Goal: Communication & Community: Answer question/provide support

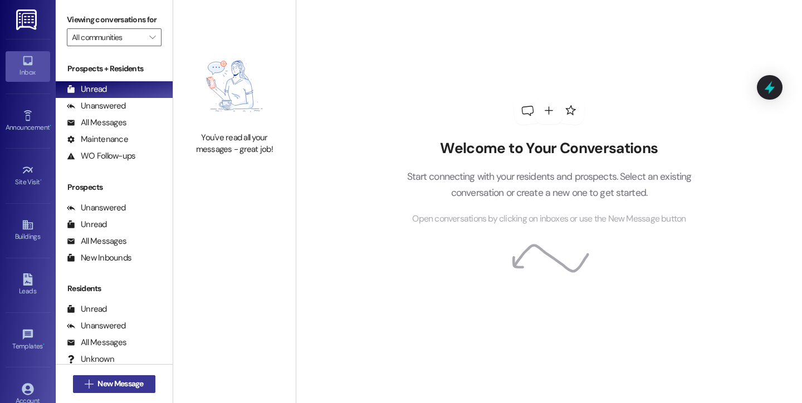
click at [111, 382] on span "New Message" at bounding box center [120, 384] width 46 height 12
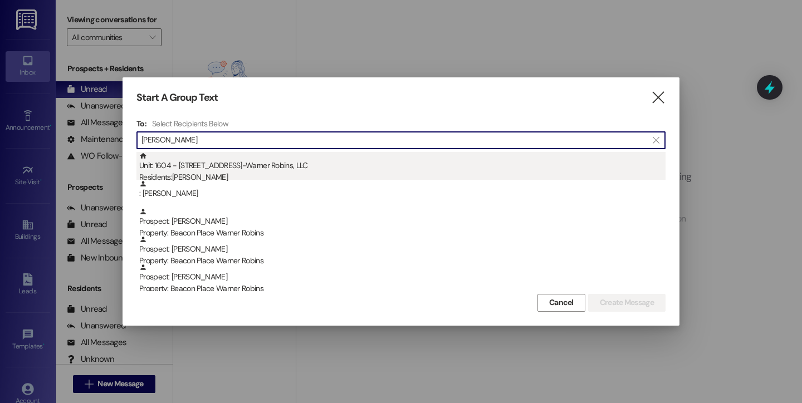
type input "[PERSON_NAME]"
click at [176, 169] on div "Unit: [STREET_ADDRESS]-Warner Robins, LLC Residents: [PERSON_NAME]" at bounding box center [402, 168] width 526 height 32
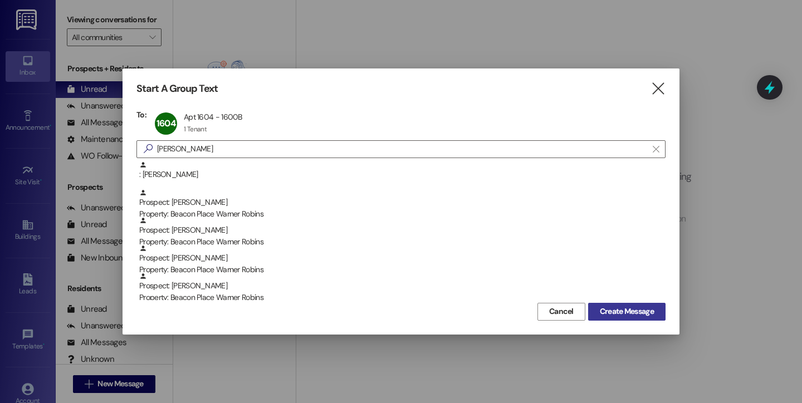
click at [626, 310] on span "Create Message" at bounding box center [627, 312] width 54 height 12
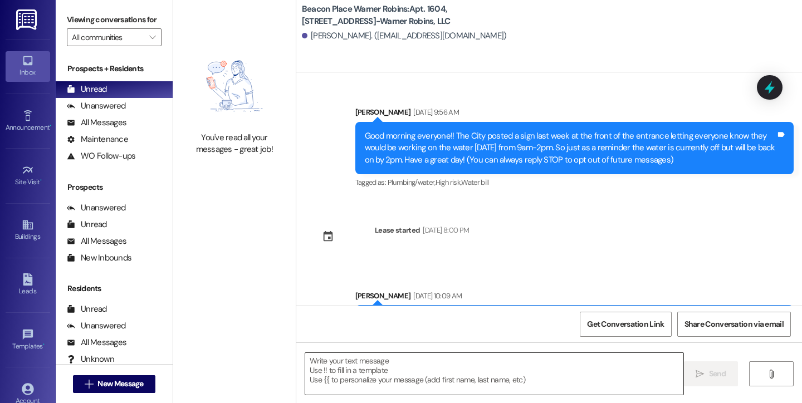
click at [456, 375] on textarea at bounding box center [494, 374] width 378 height 42
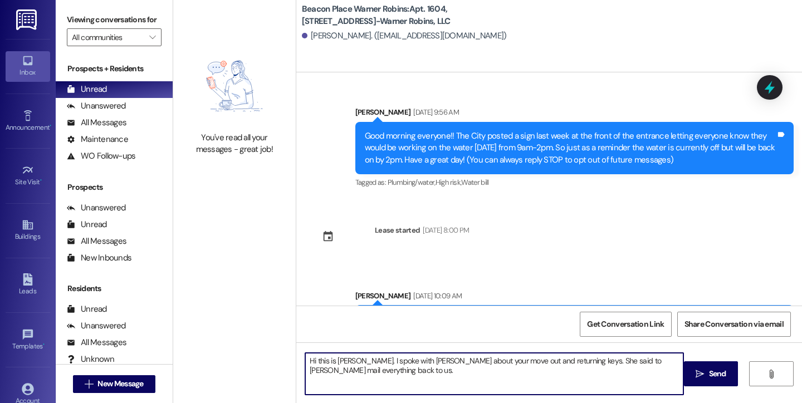
click at [404, 360] on textarea "Hi this is [PERSON_NAME]. I spoke with [PERSON_NAME] about your move out and re…" at bounding box center [494, 374] width 378 height 42
type textarea "Hi this is [PERSON_NAME]. I spoke with [PERSON_NAME] about your move out and re…"
click at [410, 373] on textarea "Hi this is [PERSON_NAME]. I spoke with [PERSON_NAME] about your move out and re…" at bounding box center [494, 374] width 378 height 42
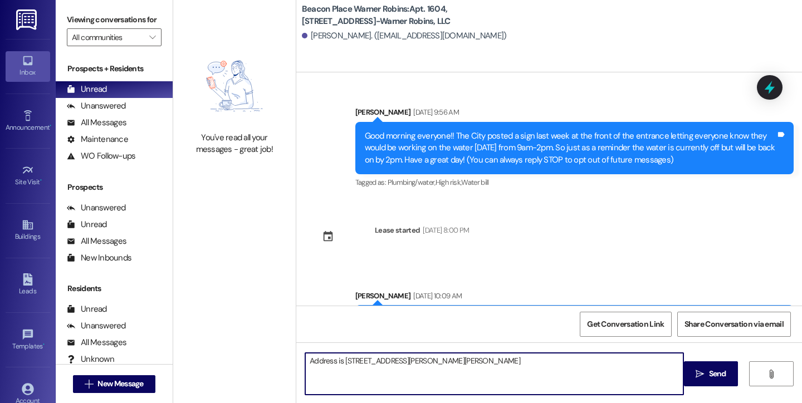
click at [405, 361] on textarea "Address is [STREET_ADDRESS][PERSON_NAME][PERSON_NAME]" at bounding box center [494, 374] width 378 height 42
type textarea "Address is [STREET_ADDRESS][PERSON_NAME][PERSON_NAME]"
click at [703, 372] on span " Send" at bounding box center [710, 374] width 35 height 12
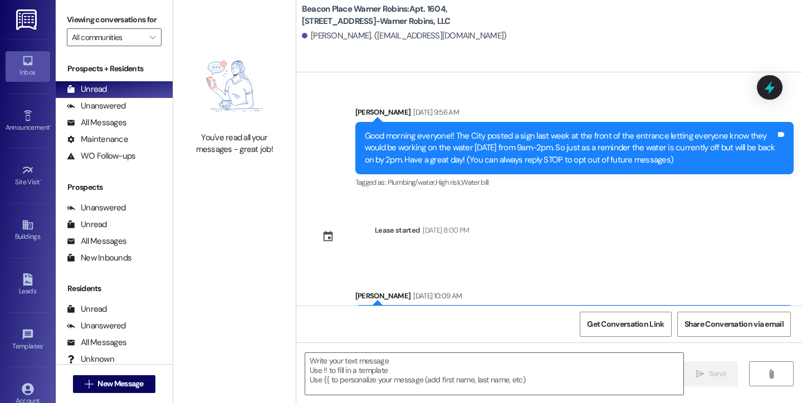
scroll to position [666, 0]
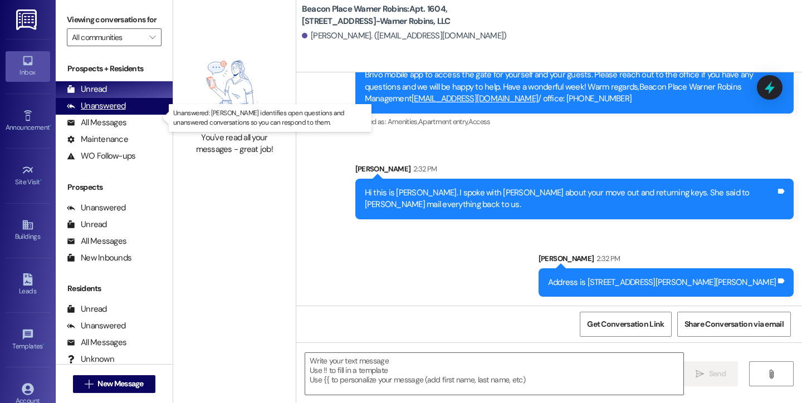
click at [110, 112] on div "Unanswered" at bounding box center [96, 106] width 59 height 12
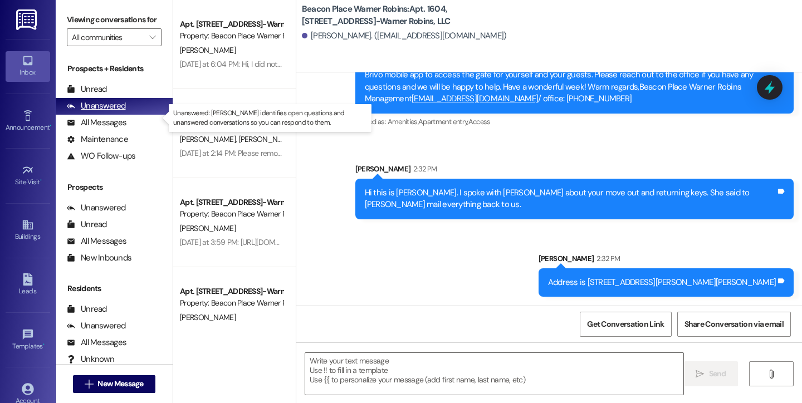
click at [107, 112] on div "Unanswered" at bounding box center [96, 106] width 59 height 12
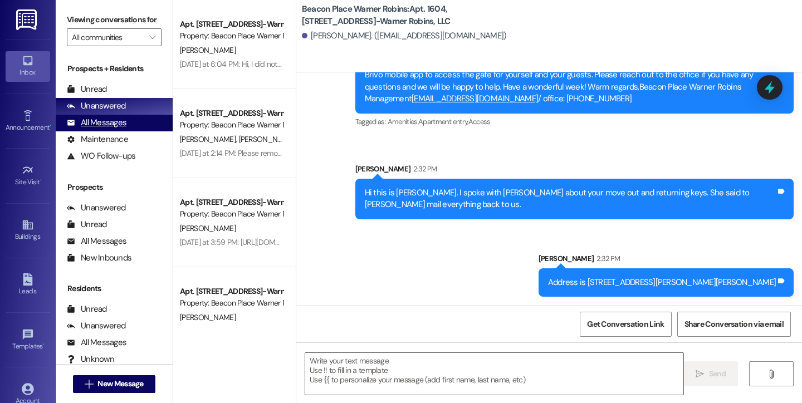
click at [110, 129] on div "All Messages" at bounding box center [97, 123] width 60 height 12
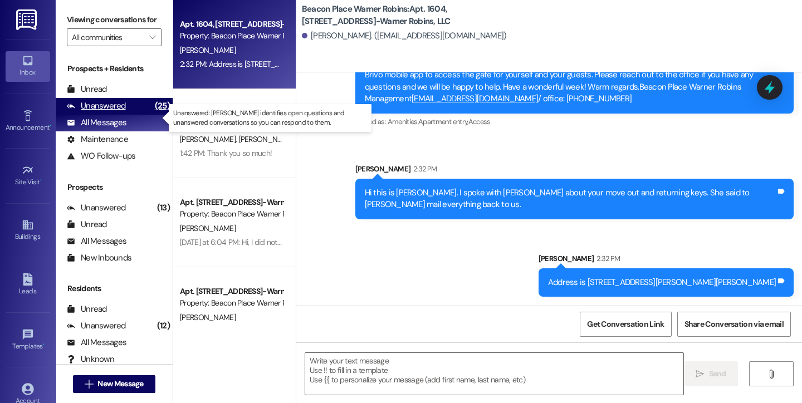
click at [107, 112] on div "Unanswered" at bounding box center [96, 106] width 59 height 12
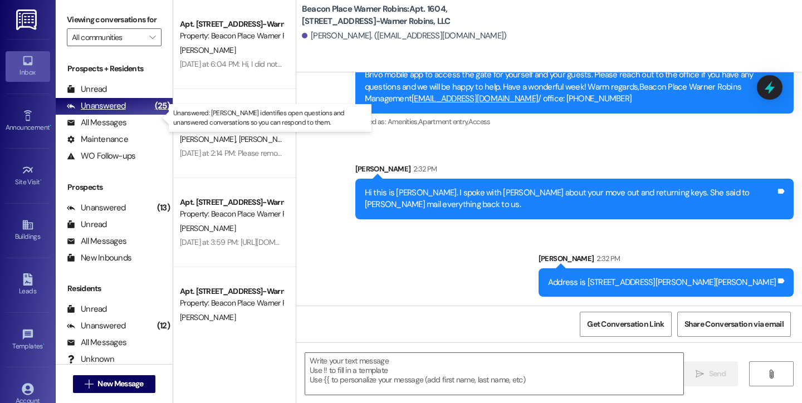
click at [107, 112] on div "Unanswered" at bounding box center [96, 106] width 59 height 12
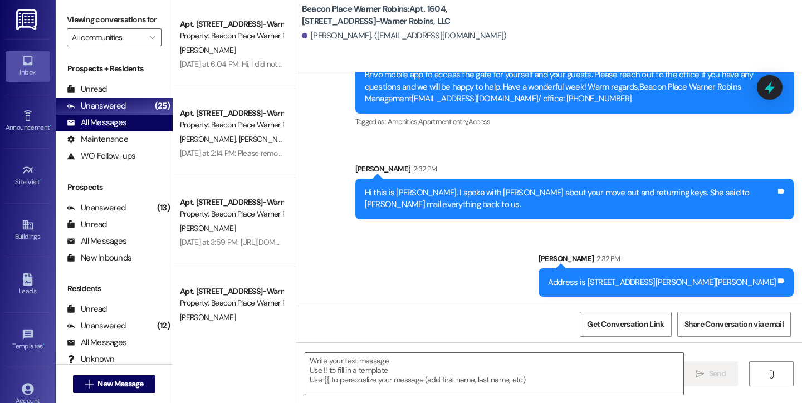
click at [95, 129] on div "All Messages" at bounding box center [97, 123] width 60 height 12
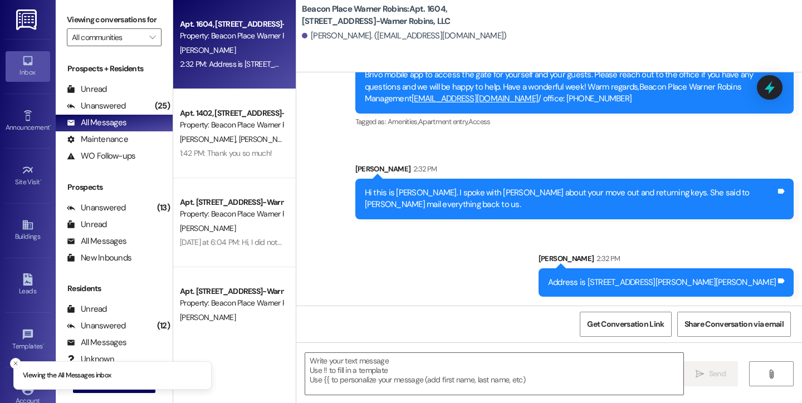
click at [30, 62] on icon at bounding box center [28, 61] width 12 height 12
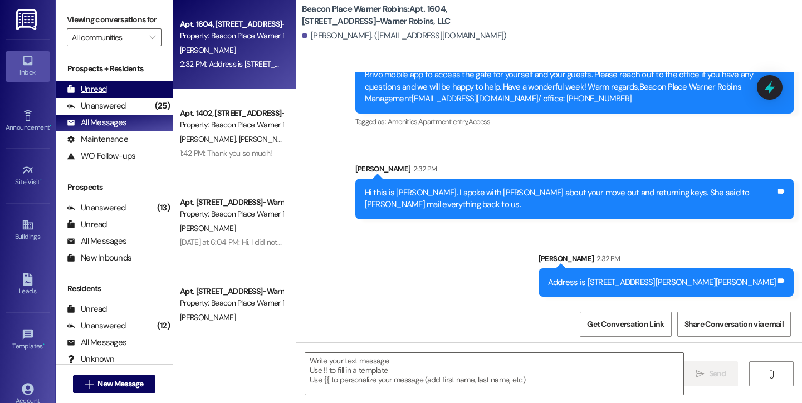
click at [92, 95] on div "Unread" at bounding box center [87, 90] width 40 height 12
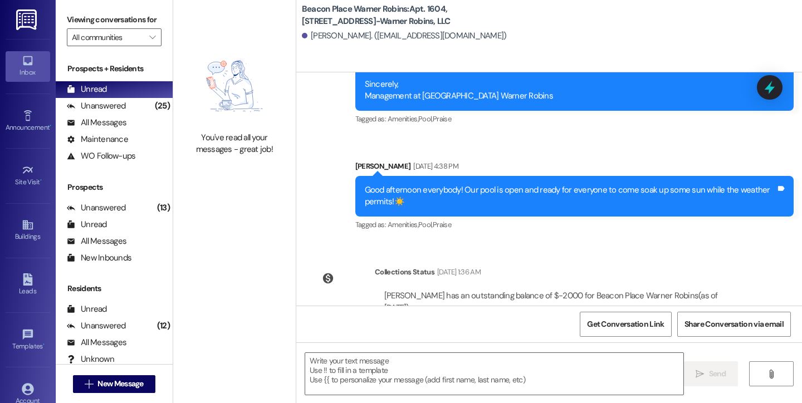
scroll to position [650, 0]
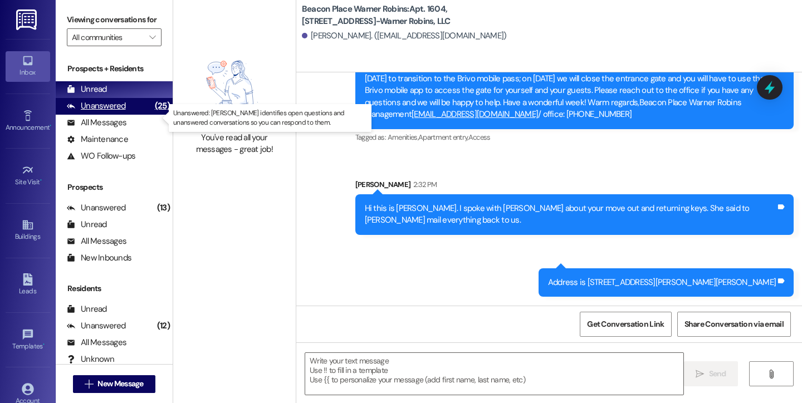
click at [95, 112] on div "Unanswered" at bounding box center [96, 106] width 59 height 12
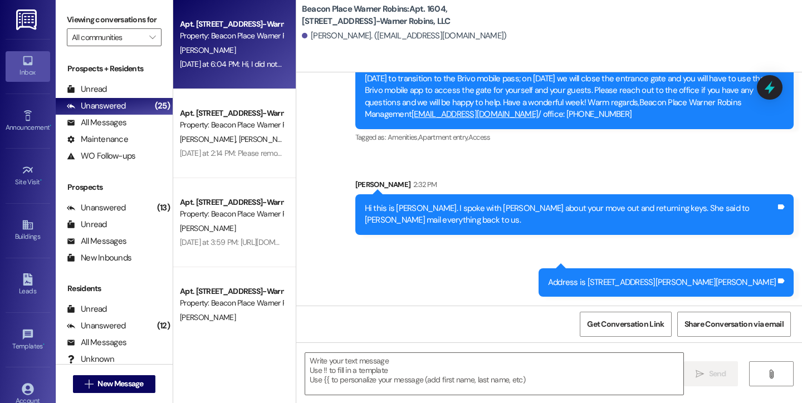
click at [212, 58] on div "[DATE] at 6:04 PM: Hi, I did not receive any email from IMS communities/Brivo. …" at bounding box center [231, 64] width 105 height 14
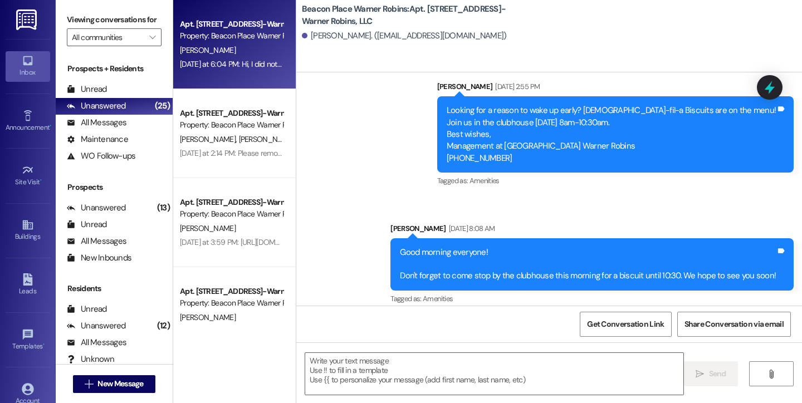
scroll to position [24506, 0]
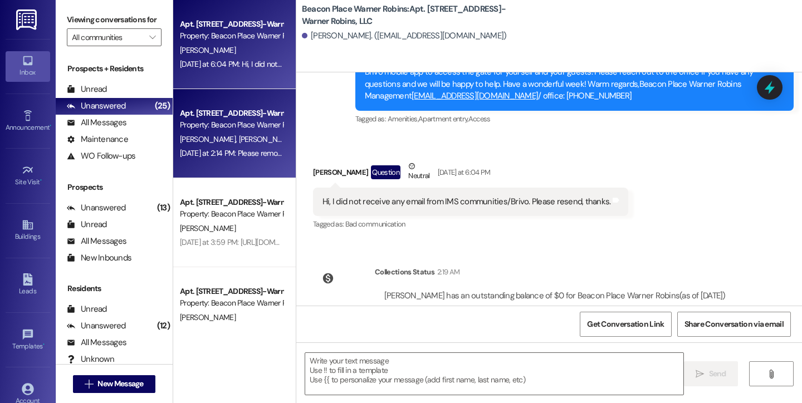
click at [215, 165] on div "Apt. 602, [STREET_ADDRESS]-Warner Robins, LLC Property: [GEOGRAPHIC_DATA] Warne…" at bounding box center [234, 133] width 122 height 89
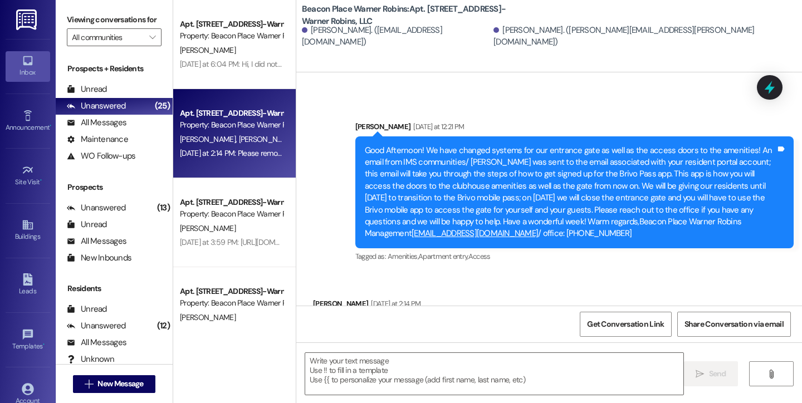
scroll to position [9711, 0]
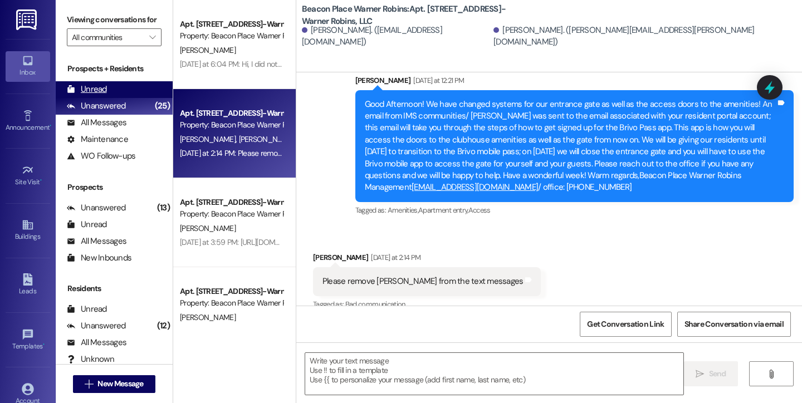
click at [94, 95] on div "Unread" at bounding box center [87, 90] width 40 height 12
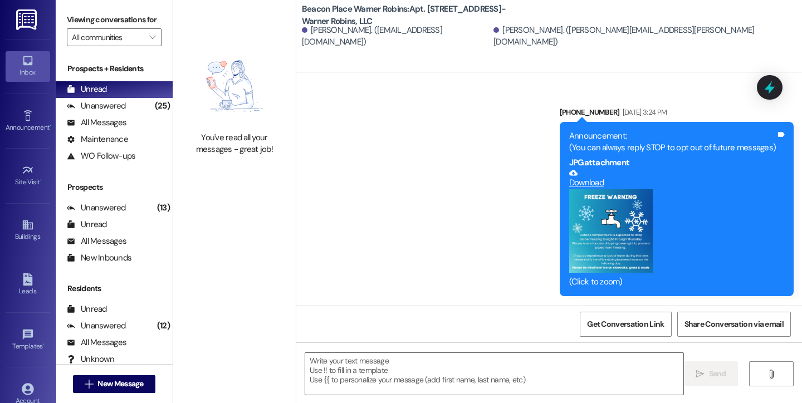
scroll to position [9710, 0]
